Goal: Task Accomplishment & Management: Manage account settings

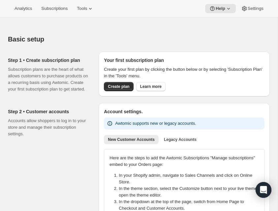
click at [51, 150] on div "Step 2 • Customer accounts Accounts allow shoppers to log in to your store and …" at bounding box center [50, 194] width 85 height 182
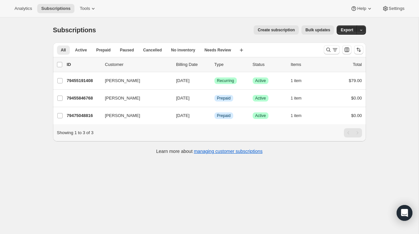
click at [30, 126] on div "Subscriptions. This page is ready Subscriptions Create subscription Bulk update…" at bounding box center [209, 134] width 419 height 234
click at [17, 99] on div "Subscriptions. This page is ready Subscriptions Create subscription Bulk update…" at bounding box center [209, 134] width 419 height 234
click at [13, 88] on div "Subscriptions. This page is ready Subscriptions Create subscription Bulk update…" at bounding box center [209, 134] width 419 height 234
click at [35, 72] on div "Subscriptions. This page is ready Subscriptions Create subscription Bulk update…" at bounding box center [209, 134] width 419 height 234
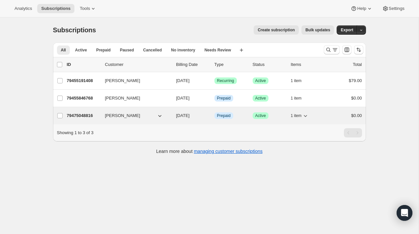
click at [169, 113] on div "Collin McMahon" at bounding box center [138, 115] width 66 height 7
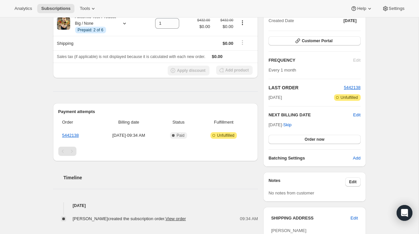
scroll to position [86, 0]
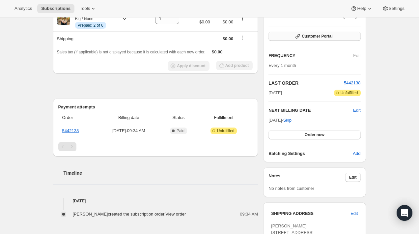
click at [300, 36] on icon "button" at bounding box center [297, 36] width 7 height 7
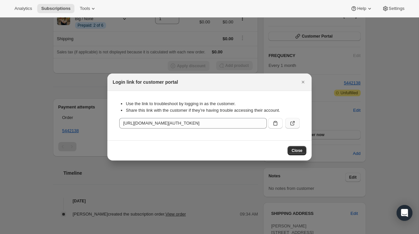
click at [290, 125] on icon ":r38:" at bounding box center [292, 123] width 7 height 7
click at [251, 56] on div at bounding box center [209, 117] width 419 height 234
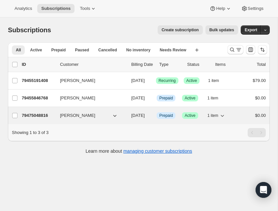
click at [116, 116] on icon "button" at bounding box center [114, 115] width 7 height 7
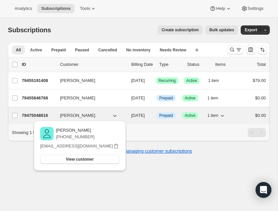
click at [130, 115] on div "79475048816 Collin McMahon 10/24/2025 Info Prepaid Success Active 1 item $0.00" at bounding box center [144, 115] width 244 height 9
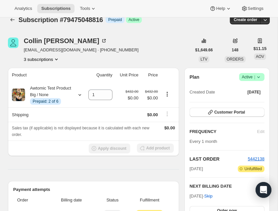
scroll to position [11, 0]
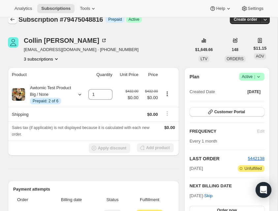
click at [13, 19] on icon "Subscriptions" at bounding box center [12, 19] width 7 height 7
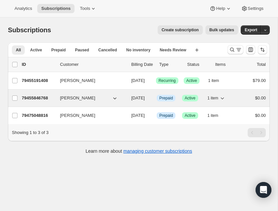
click at [95, 94] on div "79455846768 Collin McMahon 10/23/2025 Info Prepaid Success Active 1 item $0.00" at bounding box center [144, 98] width 244 height 9
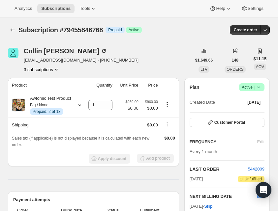
click at [46, 188] on div "Product Quantity Unit Price Price Awtomic Test Product Big / None Info Prepaid:…" at bounding box center [93, 194] width 171 height 232
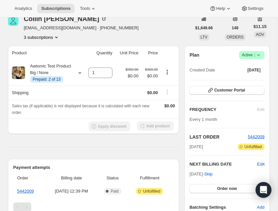
scroll to position [48, 0]
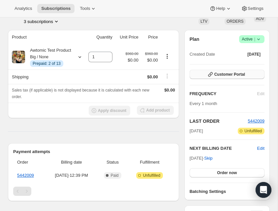
click at [231, 72] on span "Customer Portal" at bounding box center [229, 74] width 31 height 5
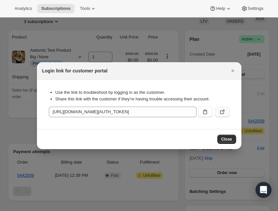
click at [225, 110] on icon ":r7b:" at bounding box center [222, 112] width 7 height 7
click at [226, 112] on button ":r7b:" at bounding box center [222, 112] width 14 height 11
